Goal: Information Seeking & Learning: Understand process/instructions

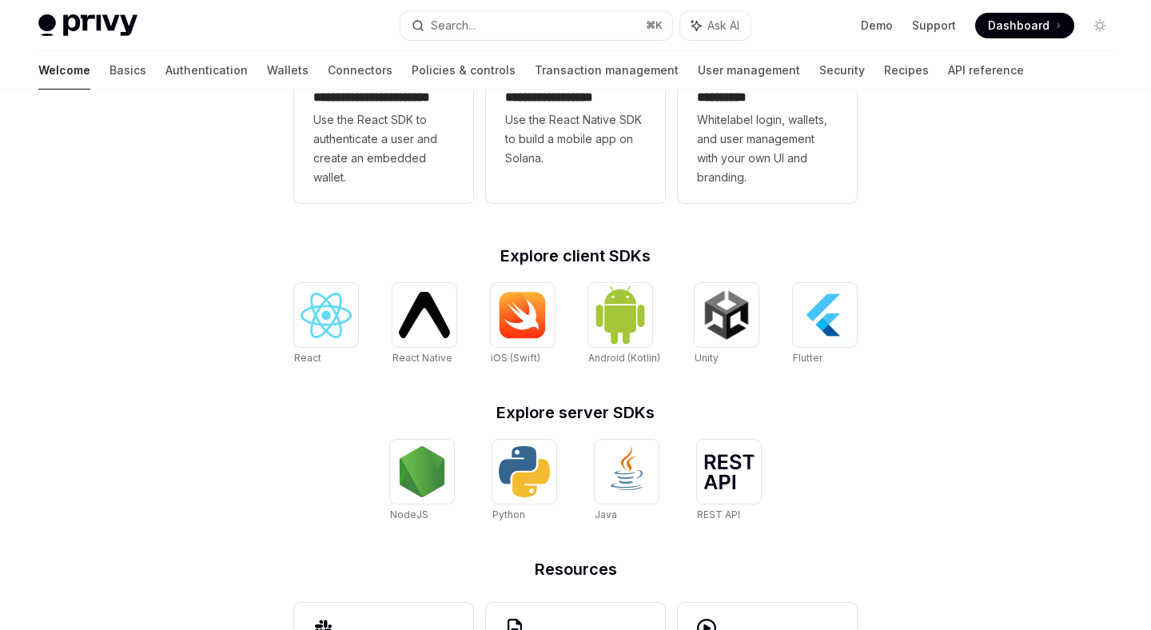
scroll to position [513, 0]
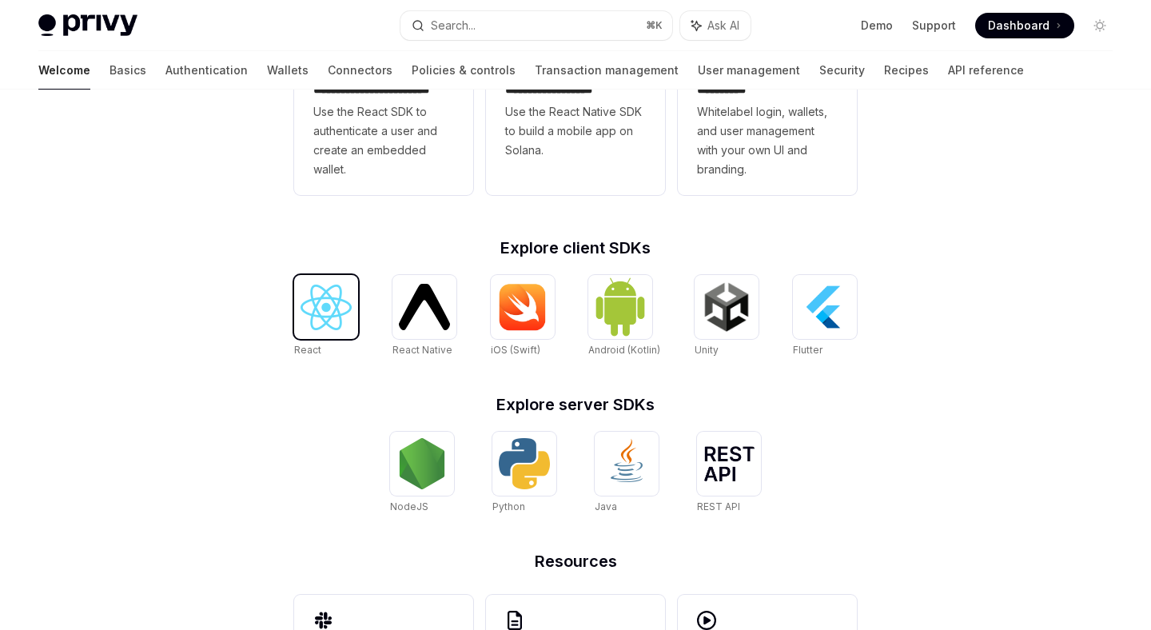
click at [337, 286] on img at bounding box center [326, 308] width 51 height 46
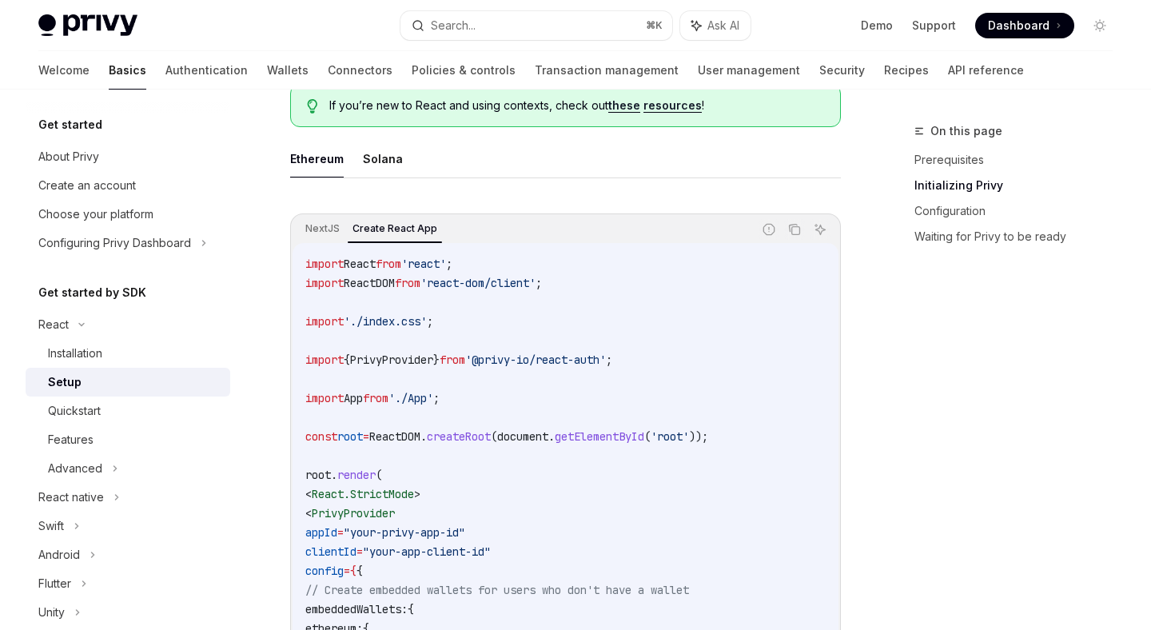
scroll to position [496, 0]
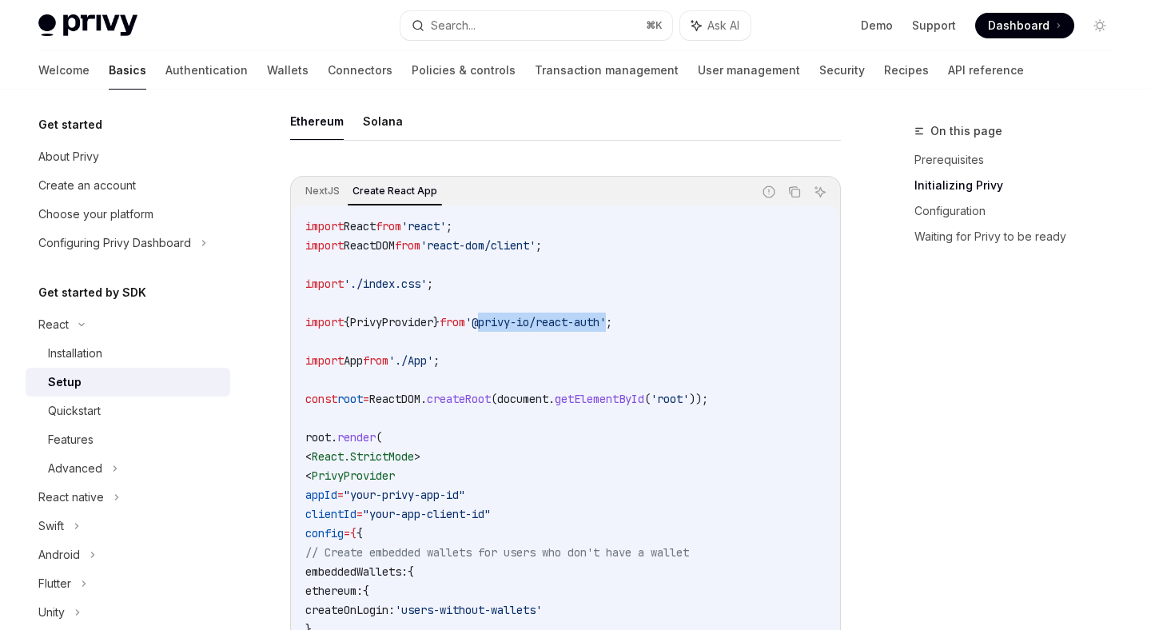
drag, startPoint x: 632, startPoint y: 321, endPoint x: 498, endPoint y: 322, distance: 134.3
click at [498, 322] on span "'@privy-io/react-auth'" at bounding box center [535, 322] width 141 height 14
copy span "@privy-io/react-auth"
